Goal: Use online tool/utility: Utilize a website feature to perform a specific function

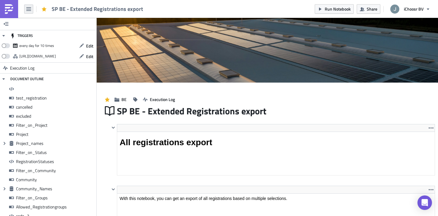
click at [31, 10] on icon "button" at bounding box center [28, 9] width 5 height 5
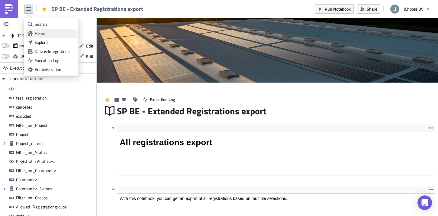
click at [35, 36] on link "Home" at bounding box center [51, 33] width 51 height 9
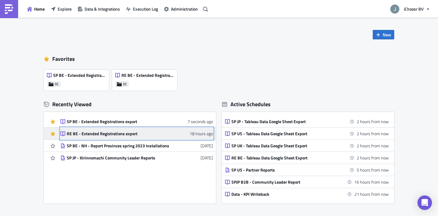
click at [92, 135] on div "RE BE - Extended Registrations export" at bounding box center [120, 133] width 106 height 5
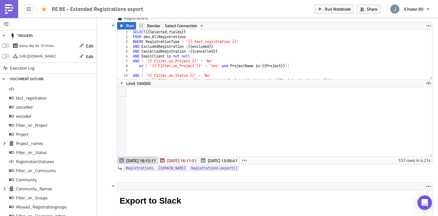
scroll to position [5183, 0]
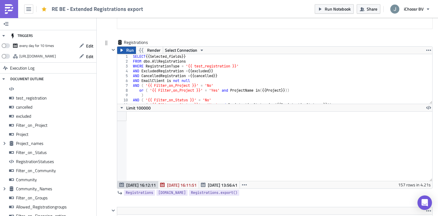
click at [120, 51] on icon "button" at bounding box center [121, 50] width 5 height 5
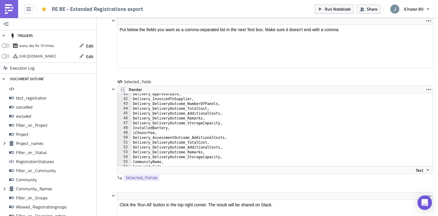
scroll to position [197, 0]
click at [330, 8] on span "Run Notebook" at bounding box center [338, 9] width 26 height 6
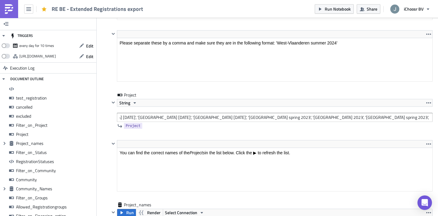
scroll to position [0, 0]
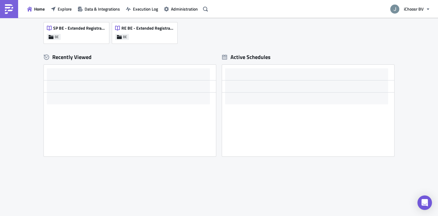
scroll to position [47, 0]
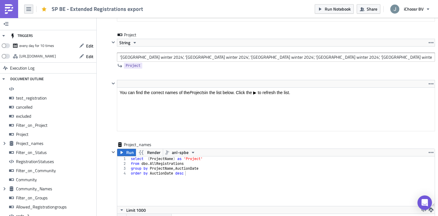
click at [27, 7] on icon "button" at bounding box center [28, 9] width 5 height 4
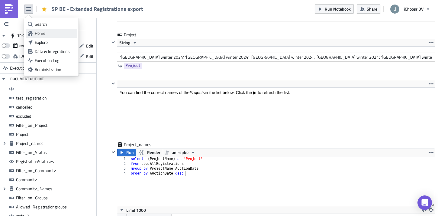
click at [49, 33] on div "Home" at bounding box center [55, 33] width 40 height 6
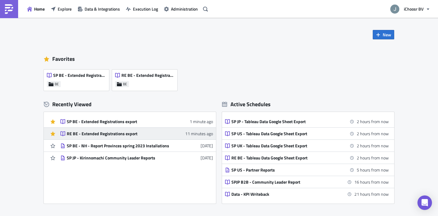
click at [102, 133] on div "RE BE - Extended Registrations export" at bounding box center [120, 133] width 106 height 5
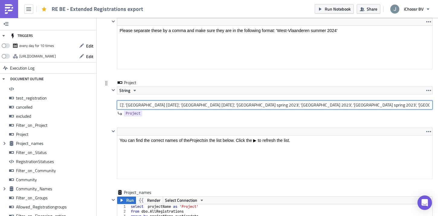
click at [242, 104] on input "'Oost-Vlaanderen February 2023', 'West-Vlaanderen February 2023', 'Antwerpen Fe…" at bounding box center [275, 104] width 316 height 9
click at [180, 106] on input "'Oost-Vlaanderen February 2023', 'West-Vlaanderen February 2023', 'Antwerpen Fe…" at bounding box center [275, 104] width 316 height 9
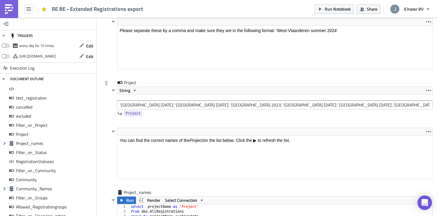
click at [103, 125] on div "Project String 'Oost-Vlaanderen February 2023', 'Vlaams-Brabant February 2023',…" at bounding box center [268, 104] width 330 height 48
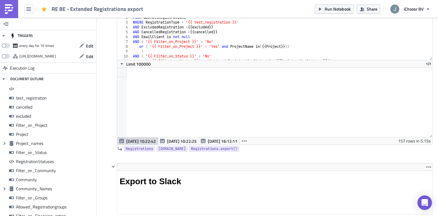
scroll to position [5195, 0]
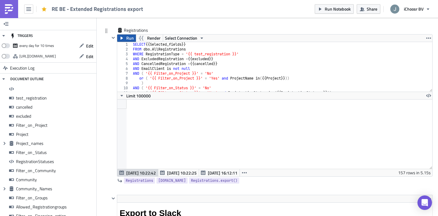
click at [126, 39] on span "Run" at bounding box center [130, 37] width 8 height 7
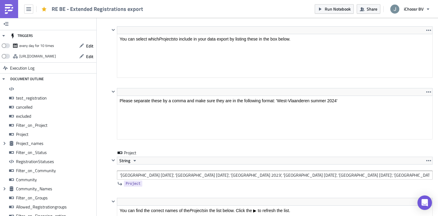
scroll to position [1293, 0]
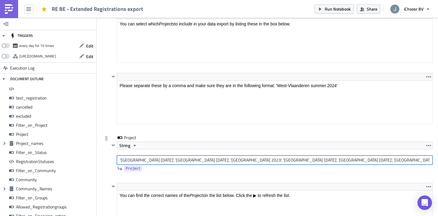
click at [242, 161] on input "'Oost-Vlaanderen February 2023', 'Vlaams-Brabant February 2023', 'Limburg 2023'…" at bounding box center [275, 159] width 316 height 9
click at [256, 160] on input "'Oost-Vlaanderen February 2023', 'Vlaams-Brabant February 2023', 'Limburg 2023'…" at bounding box center [275, 159] width 316 height 9
click at [158, 161] on input "'Oost-Vlaanderen February 2023', 'Vlaams-Brabant February 2023', 'Limburg 2023'…" at bounding box center [275, 159] width 316 height 9
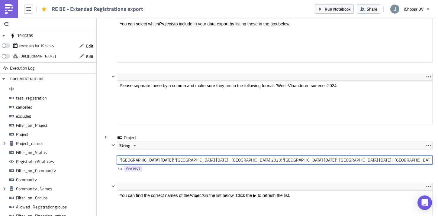
click at [158, 161] on input "'Oost-Vlaanderen February 2023', 'Vlaams-Brabant February 2023', 'Limburg 2023'…" at bounding box center [275, 159] width 316 height 9
click at [216, 161] on input "'Oost-Vlaanderen February 2023', 'Vlaams-Brabant February 2023', 'Limburg 2023'…" at bounding box center [275, 159] width 316 height 9
click at [256, 160] on input "'Oost-Vlaanderen February 2023', 'Vlaams-Brabant February 2023', 'Limburg 2023'…" at bounding box center [275, 159] width 316 height 9
paste input "February"
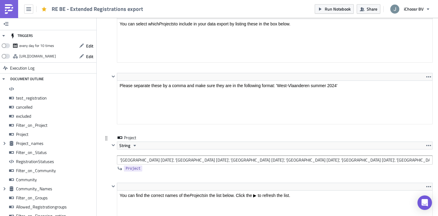
click at [109, 173] on div "Project String 'Oost-Vlaanderen February 2023', 'Vlaams-Brabant February 2023',…" at bounding box center [268, 159] width 330 height 48
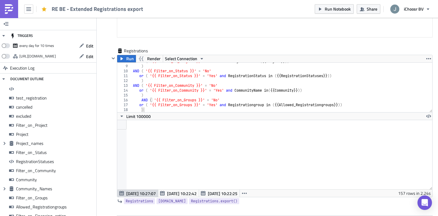
scroll to position [5177, 0]
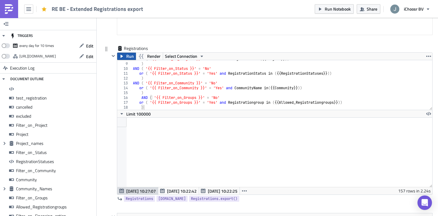
click at [130, 57] on span "Run" at bounding box center [130, 56] width 8 height 7
click at [322, 9] on icon "button" at bounding box center [320, 9] width 5 height 5
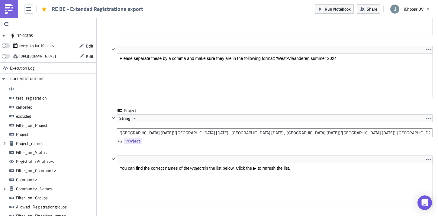
scroll to position [1321, 0]
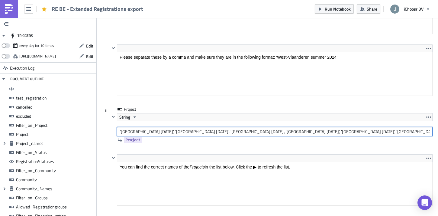
click at [178, 128] on input "'Oost-Vlaanderen February 2023', 'Vlaams-Brabant February 2023', 'Limburg Febru…" at bounding box center [275, 131] width 316 height 9
paste input "Oost-Vlaanderen winter 2023', 'West-Vlaanderen winter 2023', 'Antwerpen winter …"
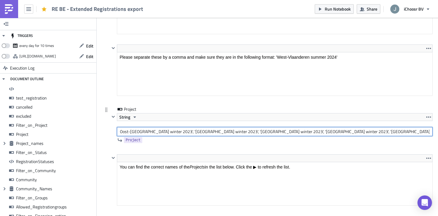
click at [120, 133] on input "Oost-Vlaanderen winter 2023', 'West-Vlaanderen winter 2023', 'Antwerpen winter …" at bounding box center [275, 131] width 316 height 9
type input "'Oost-Vlaanderen winter 2023', 'West-Vlaanderen winter 2023', 'Antwerpen winter…"
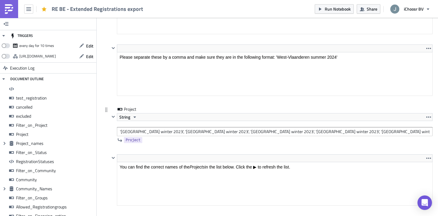
click at [106, 144] on div "Project String 'Oost-Vlaanderen winter 2023', 'West-Vlaanderen winter 2023', 'A…" at bounding box center [268, 130] width 330 height 48
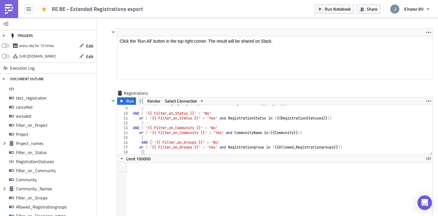
scroll to position [5135, 0]
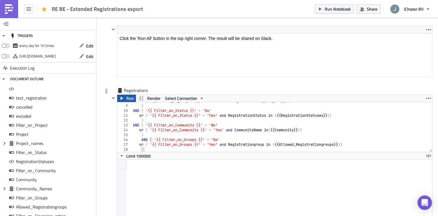
click at [128, 101] on span "Run" at bounding box center [130, 98] width 8 height 7
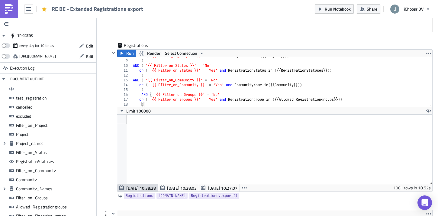
scroll to position [69, 315]
click at [335, 14] on div "Run Notebook Share iChoosr BV" at bounding box center [374, 9] width 119 height 18
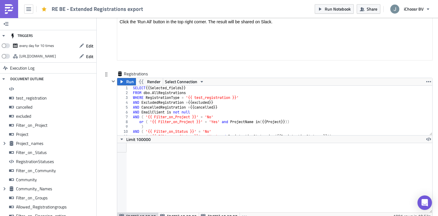
scroll to position [5151, 0]
click at [323, 11] on button "Run Notebook" at bounding box center [334, 8] width 39 height 9
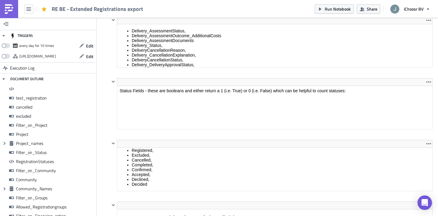
scroll to position [4373, 0]
